Goal: Contribute content

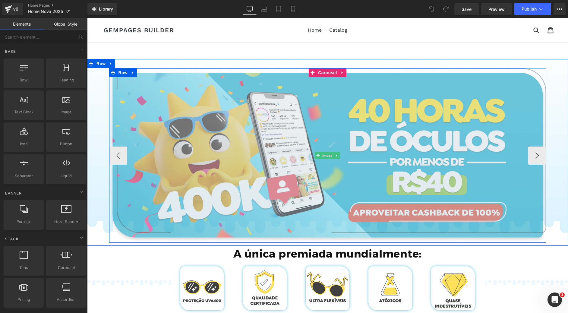
click at [350, 153] on img at bounding box center [327, 155] width 437 height 175
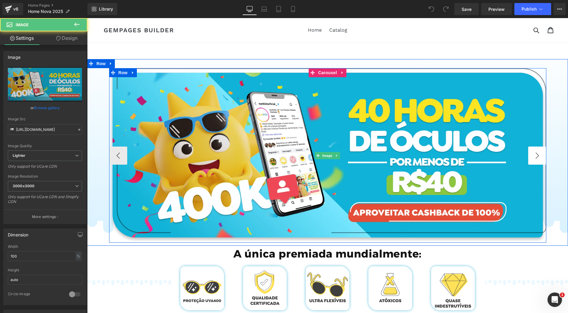
click at [531, 151] on button "›" at bounding box center [537, 156] width 18 height 18
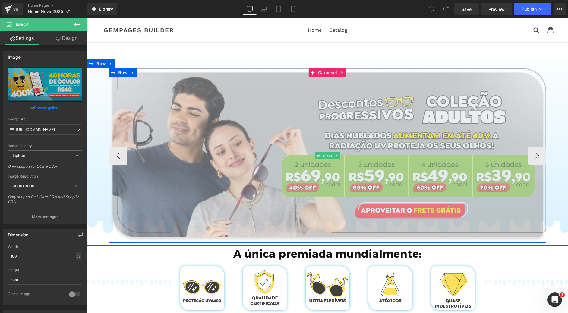
click at [319, 123] on img at bounding box center [327, 155] width 437 height 174
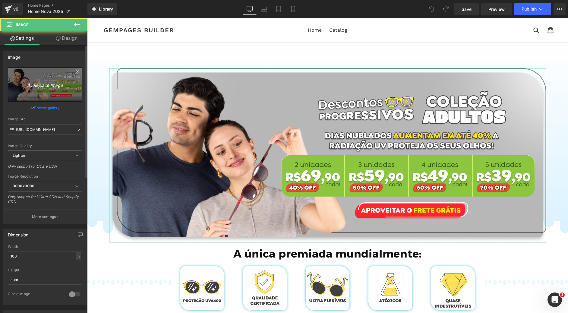
click at [29, 80] on icon "Replace Image" at bounding box center [45, 84] width 48 height 8
type input "C:\fakepath\Group 718.png"
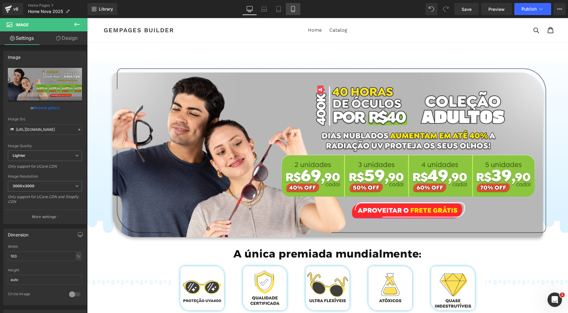
click at [289, 8] on link "Mobile" at bounding box center [293, 9] width 14 height 12
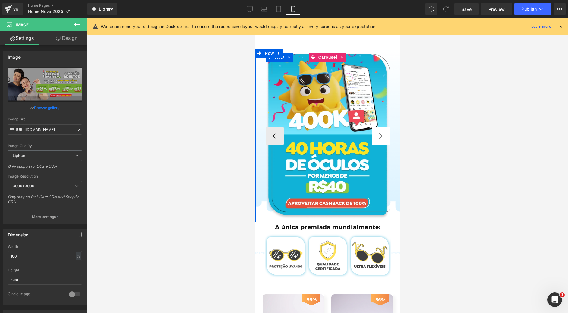
click at [380, 139] on button "›" at bounding box center [380, 136] width 18 height 18
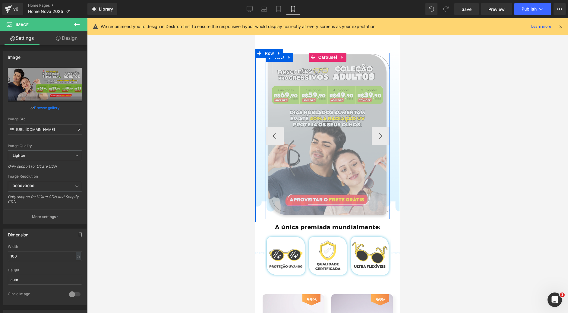
click at [333, 98] on img at bounding box center [327, 136] width 125 height 166
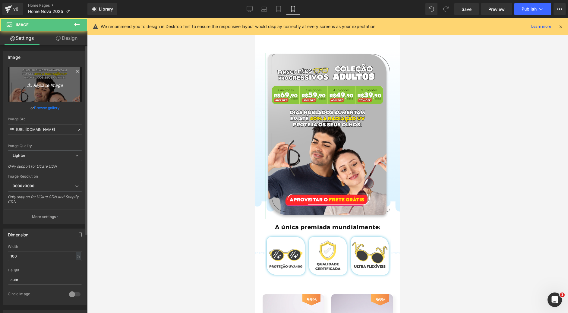
click at [41, 88] on icon "Replace Image" at bounding box center [45, 84] width 48 height 8
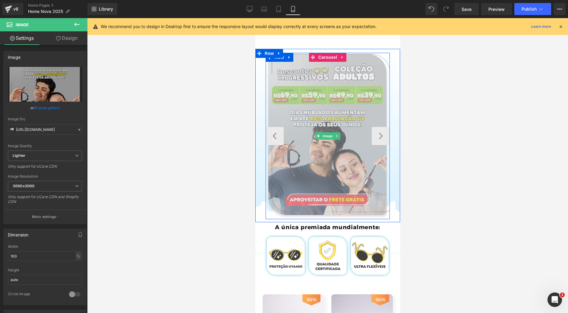
click at [343, 96] on img at bounding box center [327, 136] width 125 height 166
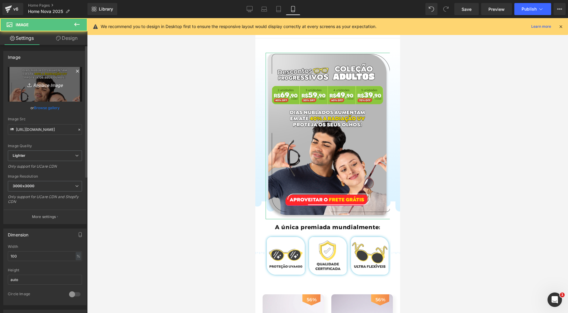
click at [11, 88] on link "Replace Image" at bounding box center [45, 84] width 74 height 35
type input "C:\fakepath\asjdklsajkldjsakld.png"
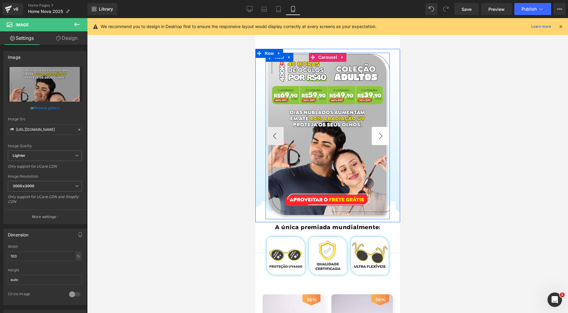
click at [375, 137] on button "›" at bounding box center [380, 136] width 18 height 18
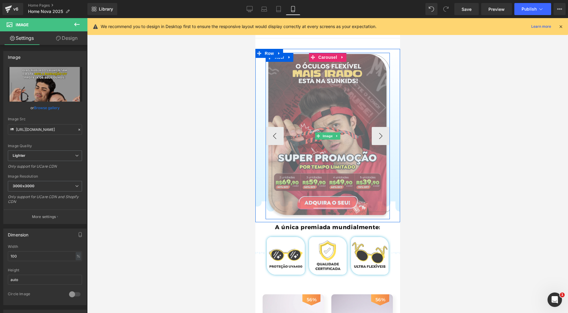
click at [335, 91] on img at bounding box center [327, 136] width 125 height 166
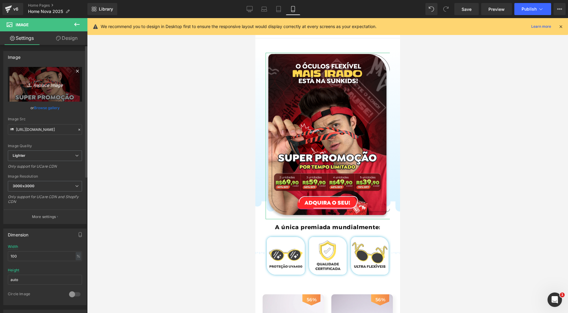
click at [25, 84] on icon "Replace Image" at bounding box center [45, 84] width 48 height 8
type input "C:\fakepath\Group 727.png"
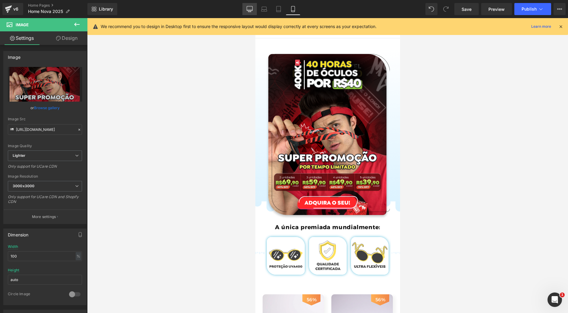
click at [251, 7] on icon at bounding box center [250, 9] width 6 height 6
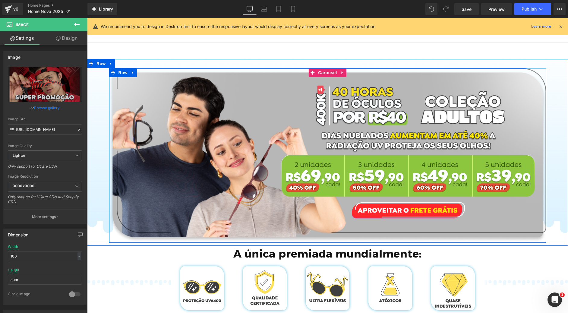
click at [545, 155] on div at bounding box center [546, 155] width 2 height 175
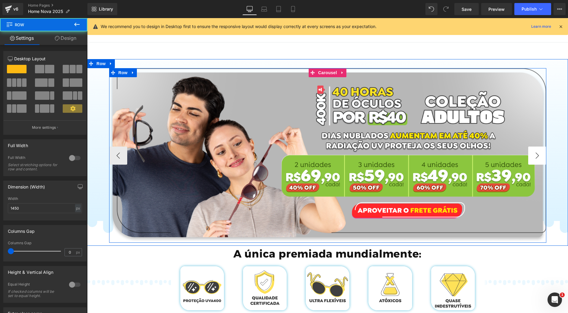
click at [539, 154] on button "›" at bounding box center [537, 156] width 18 height 18
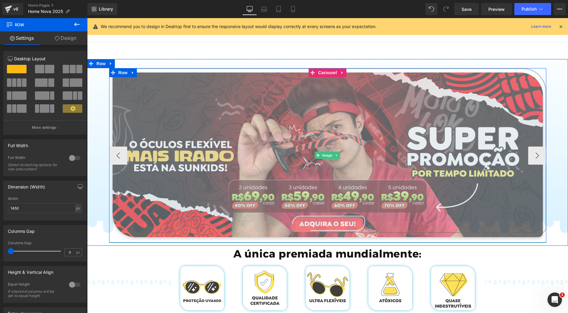
click at [325, 112] on img at bounding box center [327, 155] width 437 height 174
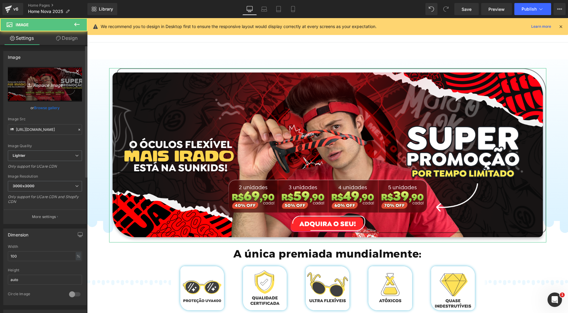
click at [44, 90] on link "Replace Image" at bounding box center [45, 84] width 74 height 35
type input "C:\fakepath\Group 726.png"
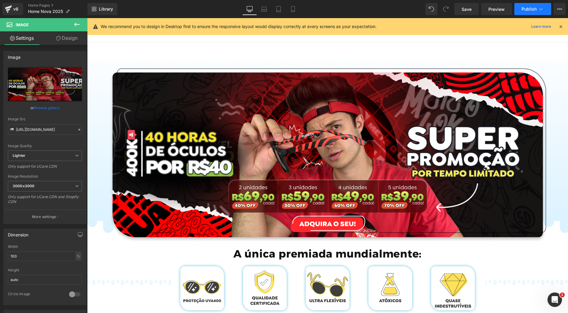
click at [536, 8] on span "Publish" at bounding box center [529, 9] width 15 height 5
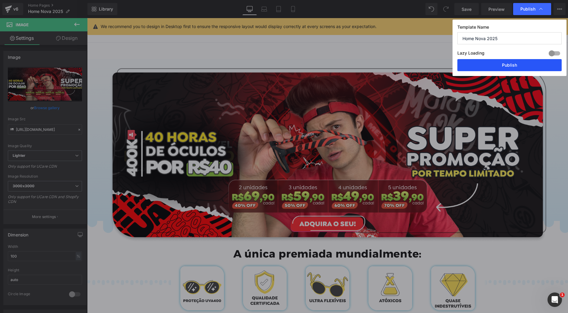
click at [520, 63] on button "Publish" at bounding box center [509, 65] width 104 height 12
